Goal: Transaction & Acquisition: Purchase product/service

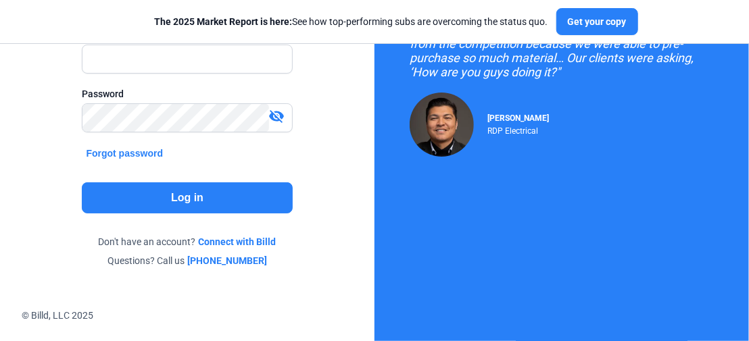
scroll to position [166, 0]
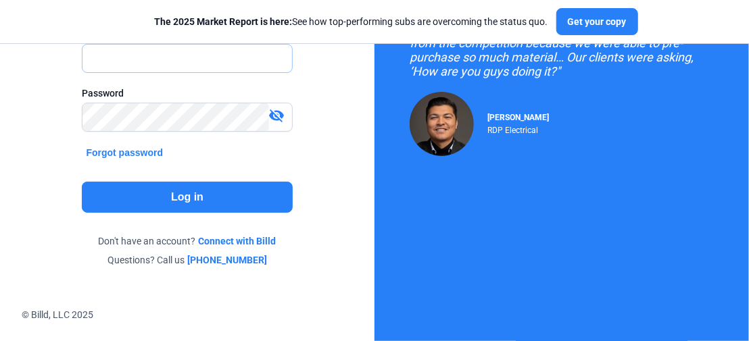
type input "[PERSON_NAME][EMAIL_ADDRESS][DOMAIN_NAME]"
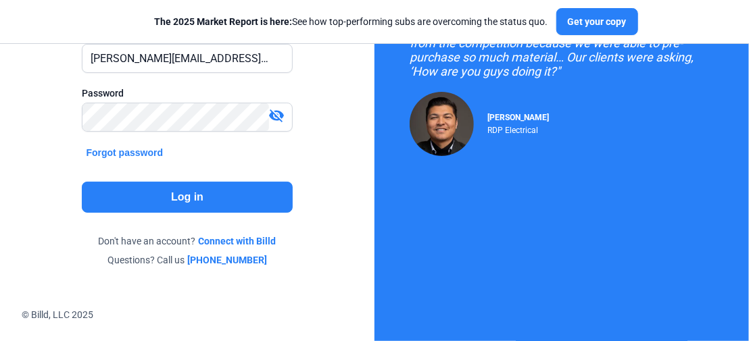
click at [214, 191] on button "Log in" at bounding box center [187, 197] width 210 height 31
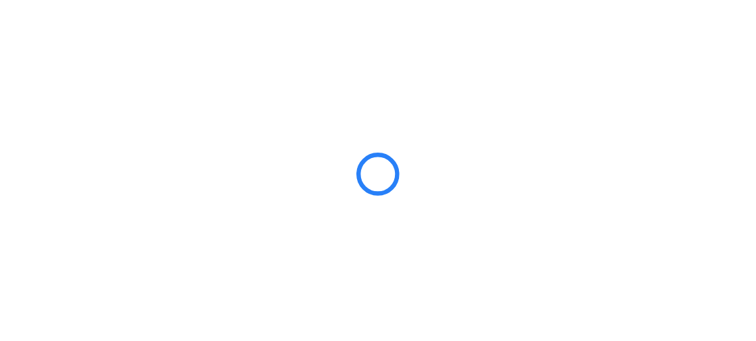
scroll to position [0, 0]
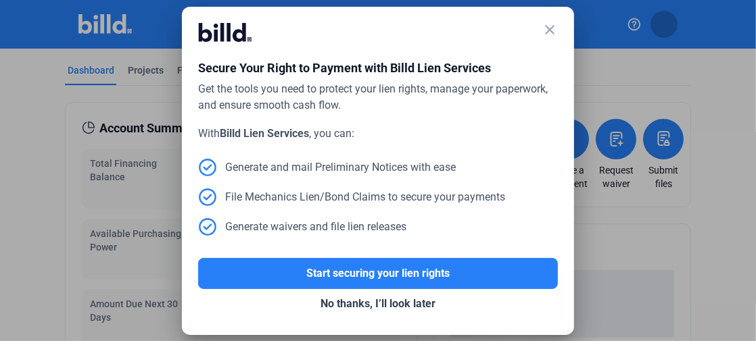
click at [548, 24] on mat-icon "close" at bounding box center [549, 30] width 16 height 16
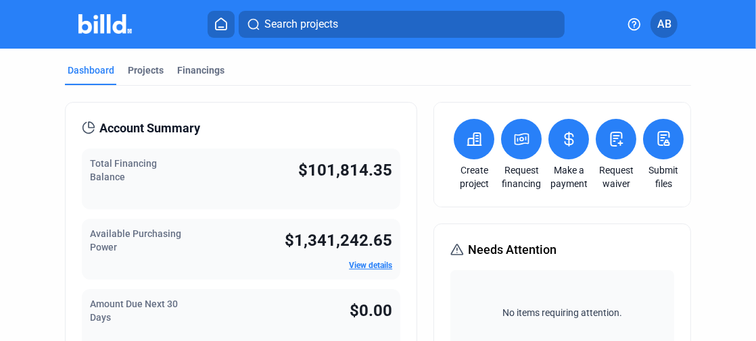
click at [568, 151] on button at bounding box center [568, 139] width 41 height 41
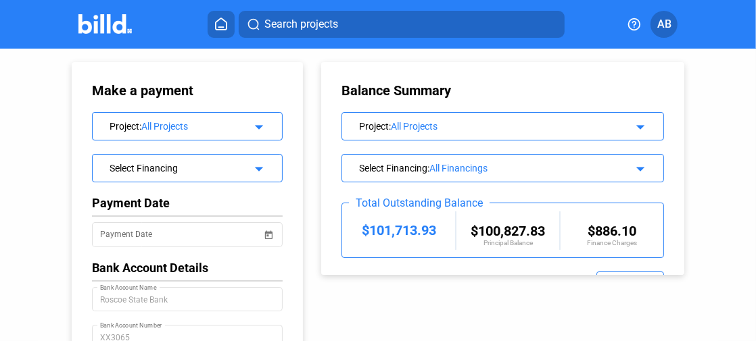
click at [258, 123] on mat-icon "arrow_drop_down" at bounding box center [257, 125] width 16 height 16
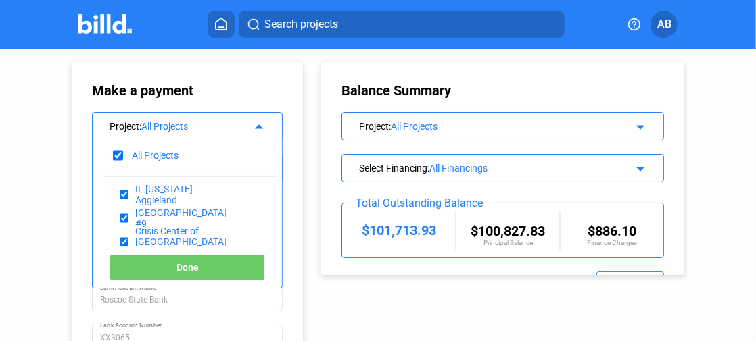
click at [258, 123] on mat-icon "arrow_drop_up" at bounding box center [257, 125] width 16 height 16
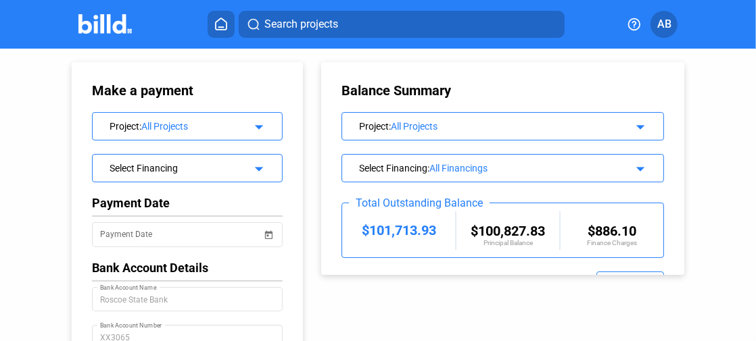
click at [112, 26] on img at bounding box center [104, 24] width 53 height 20
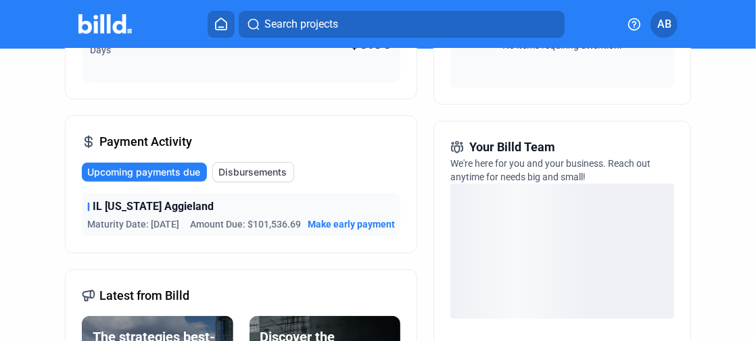
scroll to position [270, 0]
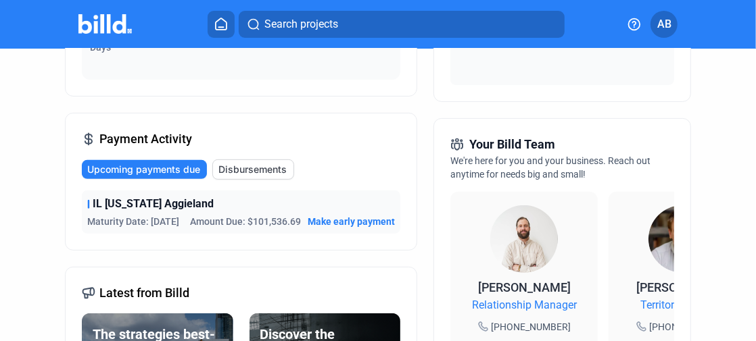
click at [356, 225] on span "Make early payment" at bounding box center [350, 222] width 87 height 14
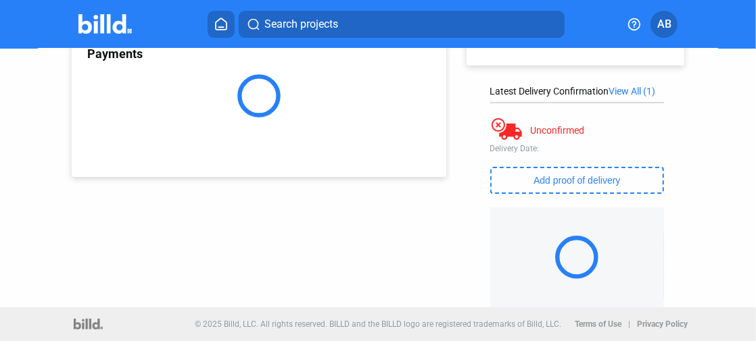
scroll to position [203, 0]
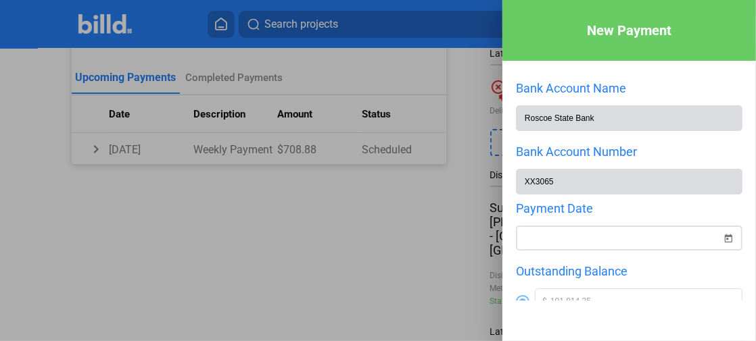
click at [718, 241] on span "Open calendar" at bounding box center [728, 230] width 32 height 32
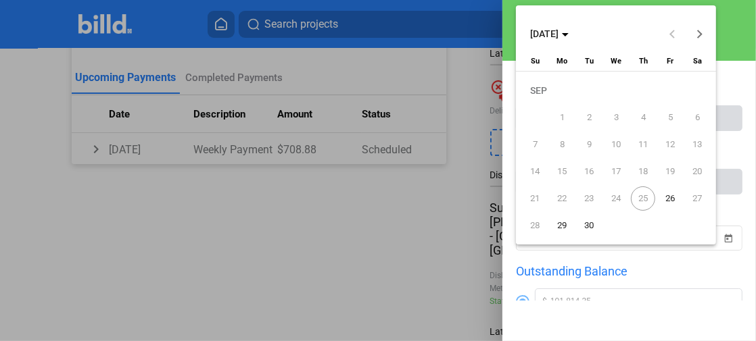
click at [649, 199] on span "25" at bounding box center [643, 199] width 24 height 24
click at [666, 200] on span "26" at bounding box center [670, 199] width 24 height 24
type input "[DATE]"
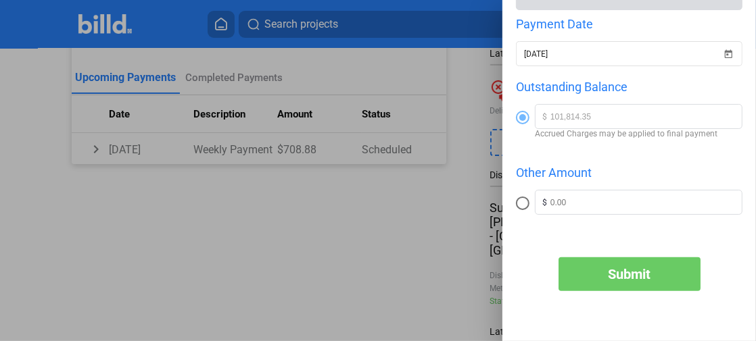
scroll to position [216, 0]
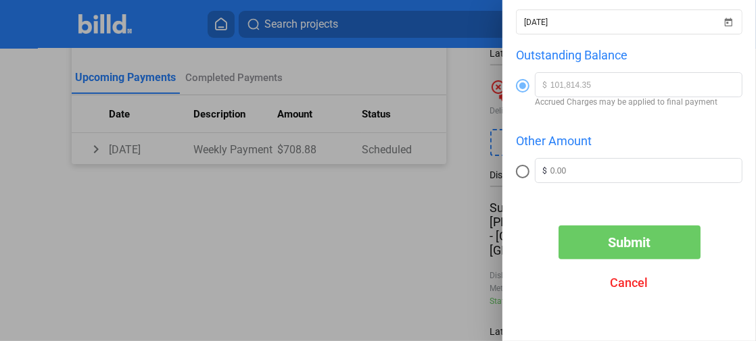
click at [599, 243] on button "Submit" at bounding box center [629, 243] width 142 height 34
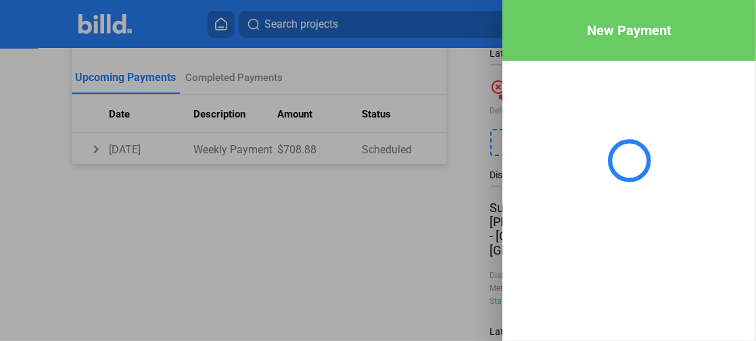
scroll to position [0, 0]
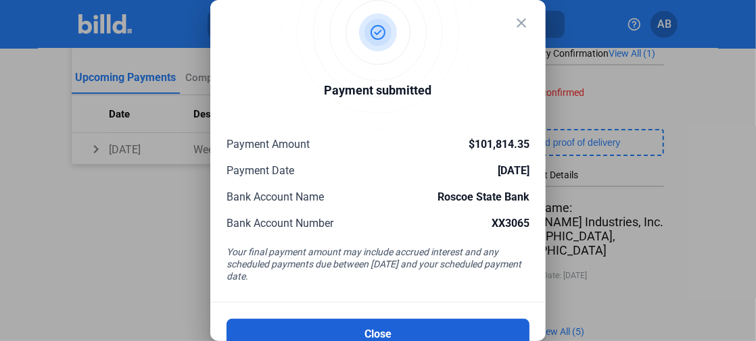
click at [412, 320] on button "Close" at bounding box center [377, 334] width 303 height 31
